Goal: Information Seeking & Learning: Learn about a topic

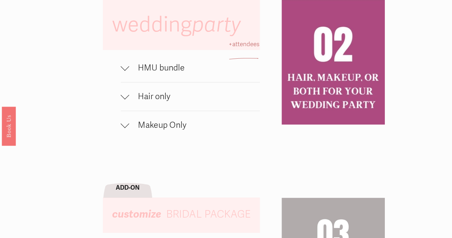
scroll to position [429, 0]
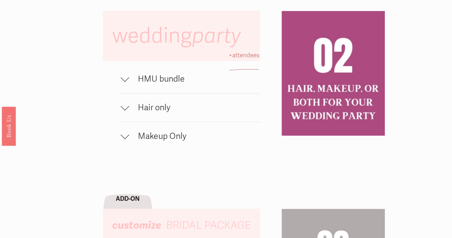
click at [127, 82] on div at bounding box center [125, 77] width 9 height 9
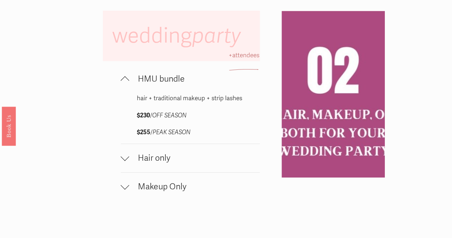
click at [130, 163] on span "Hair only" at bounding box center [194, 158] width 130 height 10
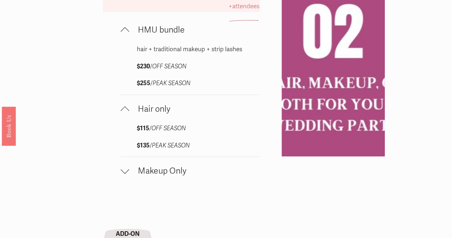
scroll to position [500, 0]
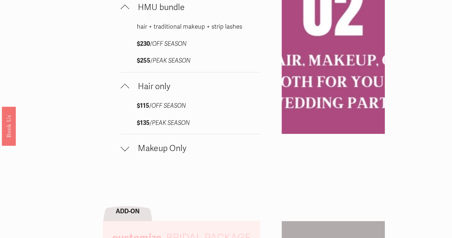
click at [125, 151] on div at bounding box center [125, 147] width 9 height 9
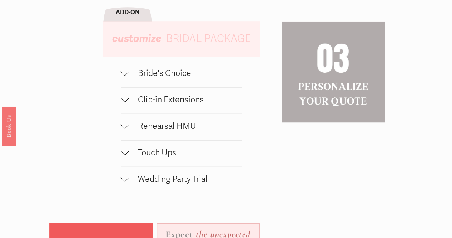
scroll to position [750, 0]
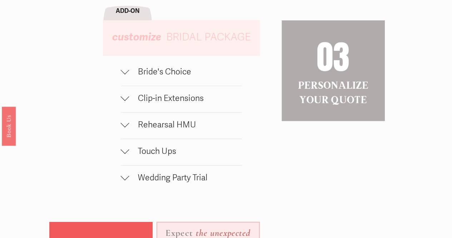
click at [130, 86] on button "Bride's Choice" at bounding box center [181, 73] width 121 height 26
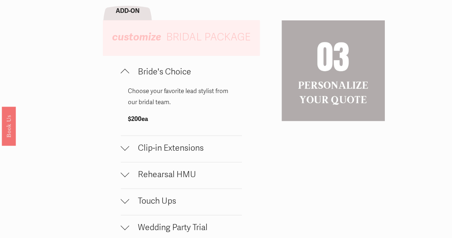
click at [130, 86] on button "Bride's Choice" at bounding box center [181, 73] width 121 height 26
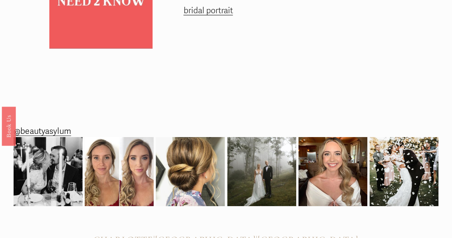
scroll to position [1072, 0]
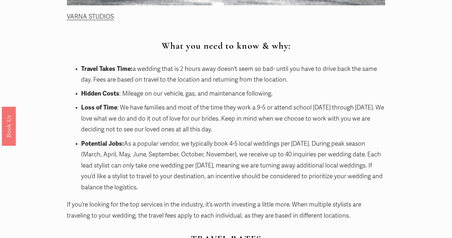
scroll to position [500, 0]
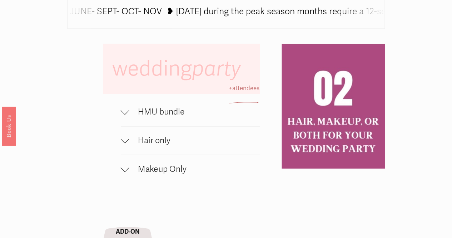
scroll to position [429, 0]
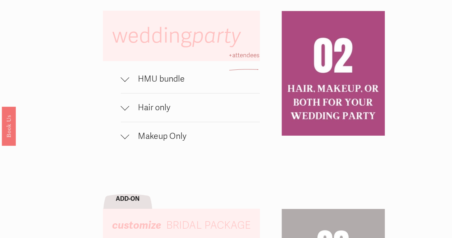
click at [133, 84] on span "HMU bundle" at bounding box center [194, 79] width 130 height 10
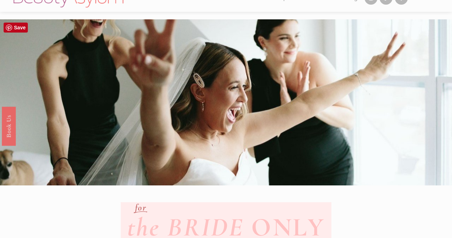
scroll to position [0, 0]
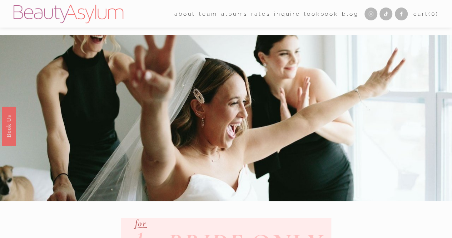
click at [256, 14] on link "Rates" at bounding box center [260, 13] width 19 height 11
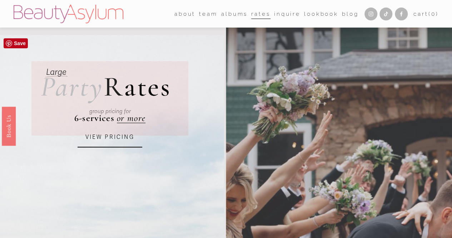
click at [115, 141] on link "VIEW PRICING" at bounding box center [110, 138] width 65 height 20
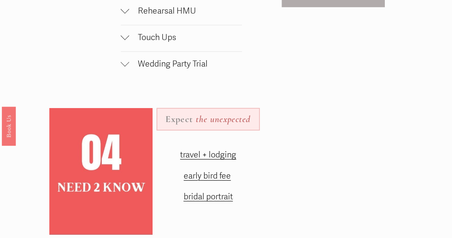
scroll to position [786, 0]
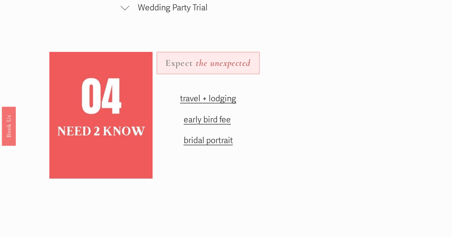
click at [216, 104] on span "travel + lodging" at bounding box center [208, 98] width 56 height 10
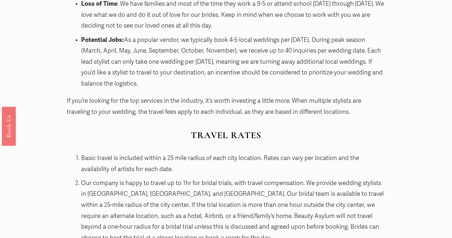
scroll to position [786, 0]
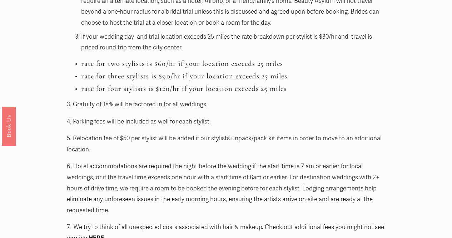
drag, startPoint x: 32, startPoint y: 68, endPoint x: 28, endPoint y: 68, distance: 4.3
drag, startPoint x: 28, startPoint y: 68, endPoint x: 211, endPoint y: 65, distance: 183.6
click at [211, 65] on h3 "rate for two stylists is $60/hr if your location exceeds 25 miles" at bounding box center [233, 63] width 304 height 9
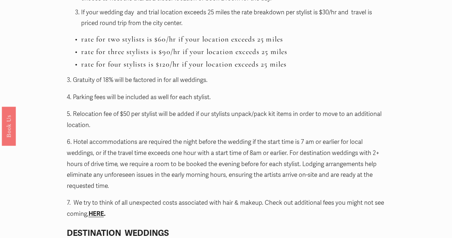
scroll to position [822, 0]
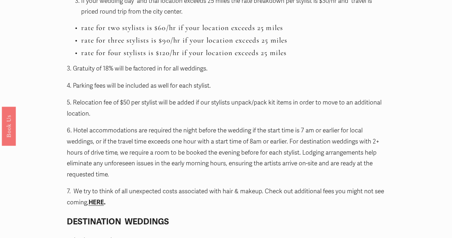
click at [229, 68] on p "3. Gratuity of 18% will be factored in for all weddings." at bounding box center [226, 68] width 319 height 11
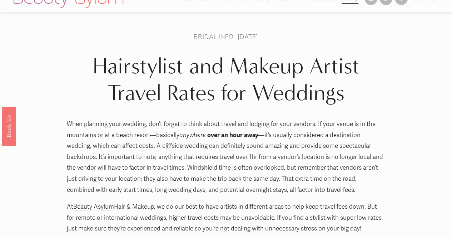
scroll to position [0, 0]
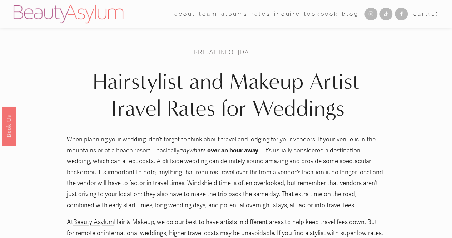
click at [221, 12] on link "albums" at bounding box center [234, 13] width 26 height 11
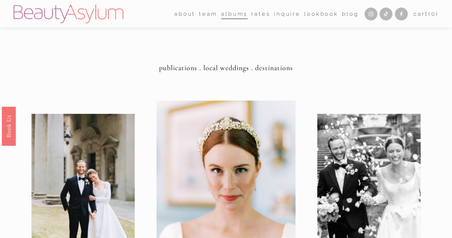
click at [319, 16] on link "Lookbook" at bounding box center [321, 13] width 34 height 11
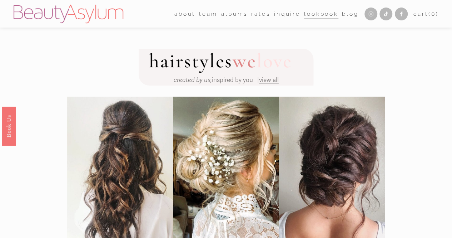
click at [347, 14] on link "Blog" at bounding box center [350, 13] width 16 height 11
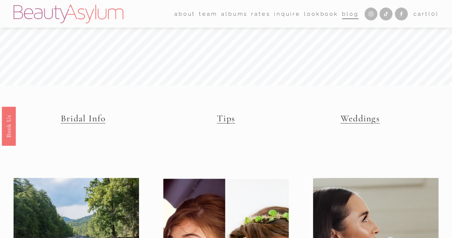
click at [202, 13] on span "team" at bounding box center [208, 14] width 18 height 10
click at [0, 0] on link "[GEOGRAPHIC_DATA]" at bounding box center [0, 0] width 0 height 0
